Goal: Transaction & Acquisition: Obtain resource

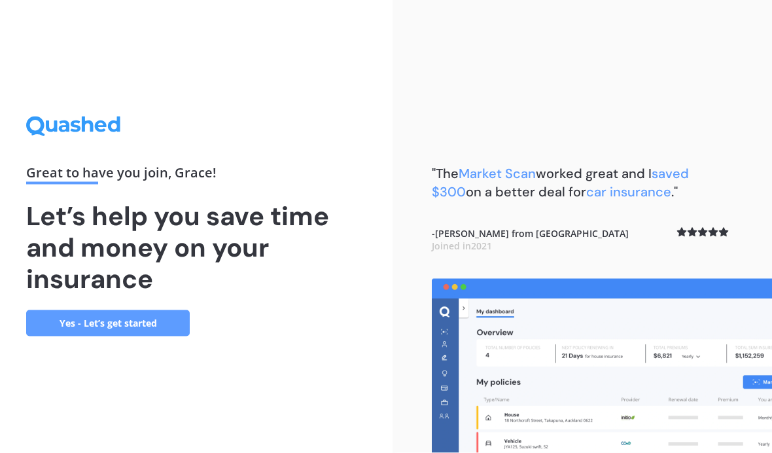
scroll to position [54, 0]
click at [158, 310] on link "Yes - Let’s get started" at bounding box center [108, 323] width 164 height 26
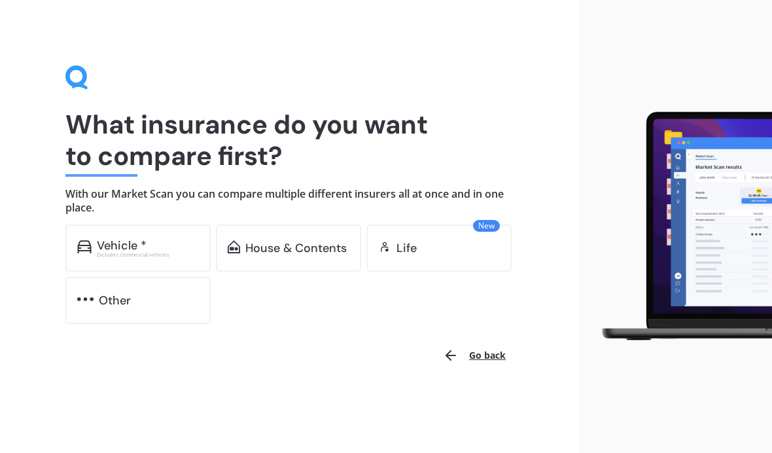
click at [300, 251] on div "House & Contents" at bounding box center [295, 247] width 101 height 13
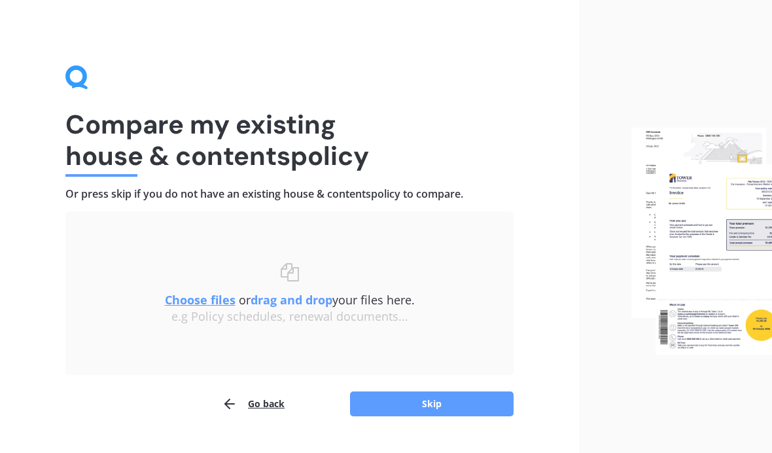
click at [478, 411] on button "Skip" at bounding box center [432, 403] width 164 height 25
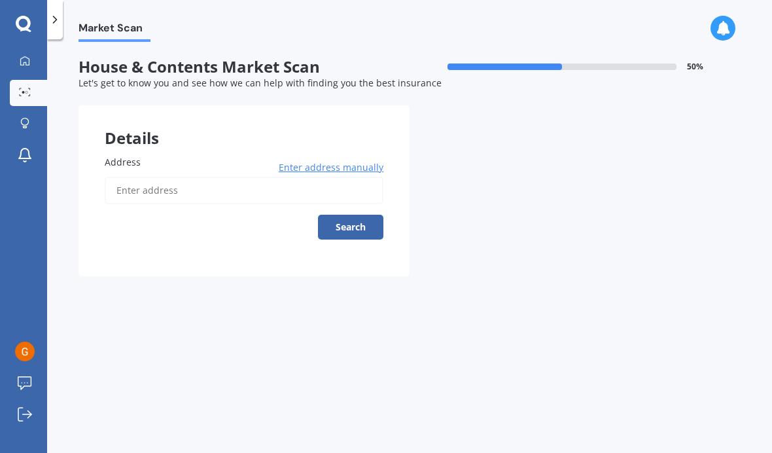
click at [360, 169] on span "Enter address manually" at bounding box center [331, 167] width 105 height 13
